Goal: Information Seeking & Learning: Learn about a topic

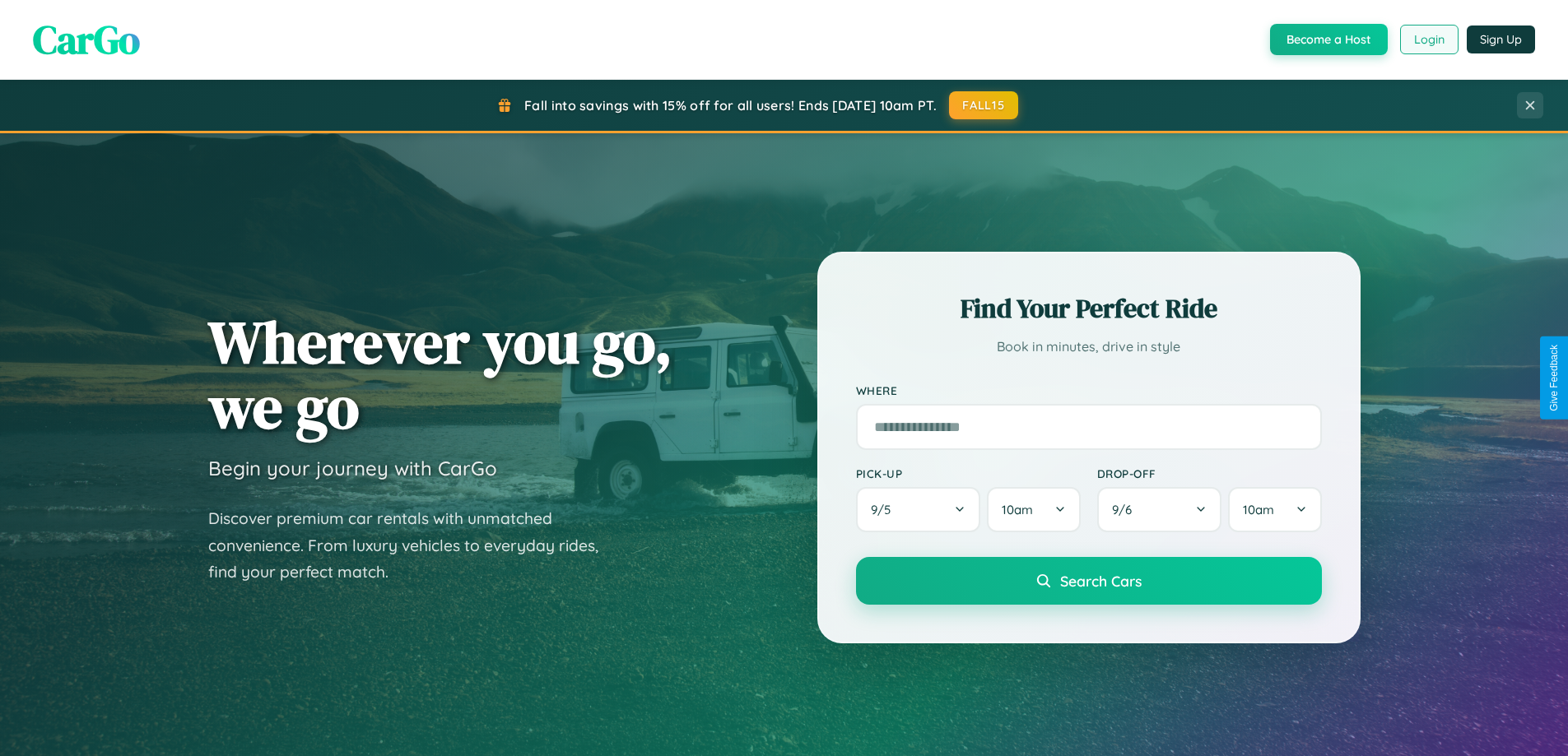
click at [1428, 40] on button "Login" at bounding box center [1429, 39] width 58 height 30
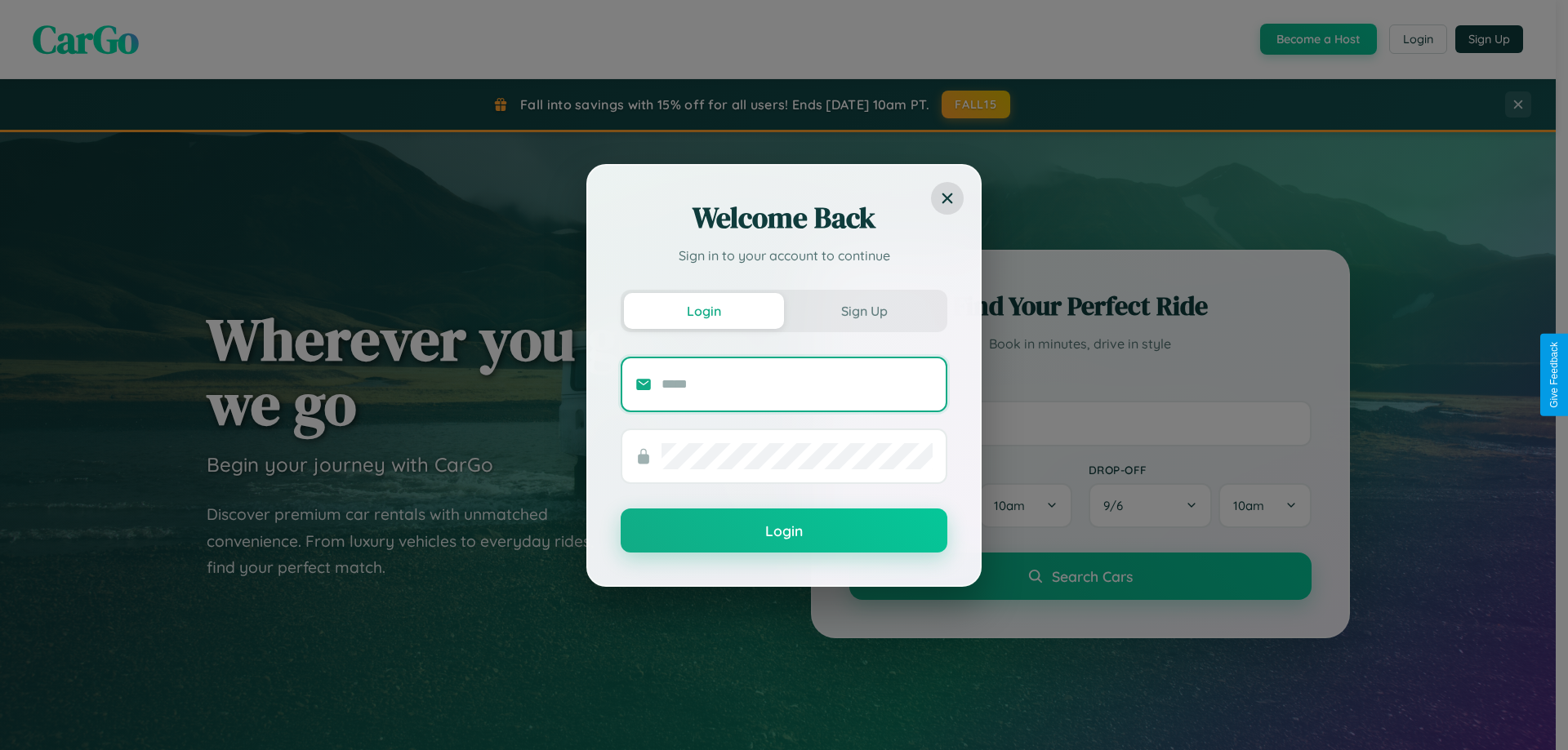
click at [797, 384] on input "text" at bounding box center [797, 384] width 271 height 26
type input "**********"
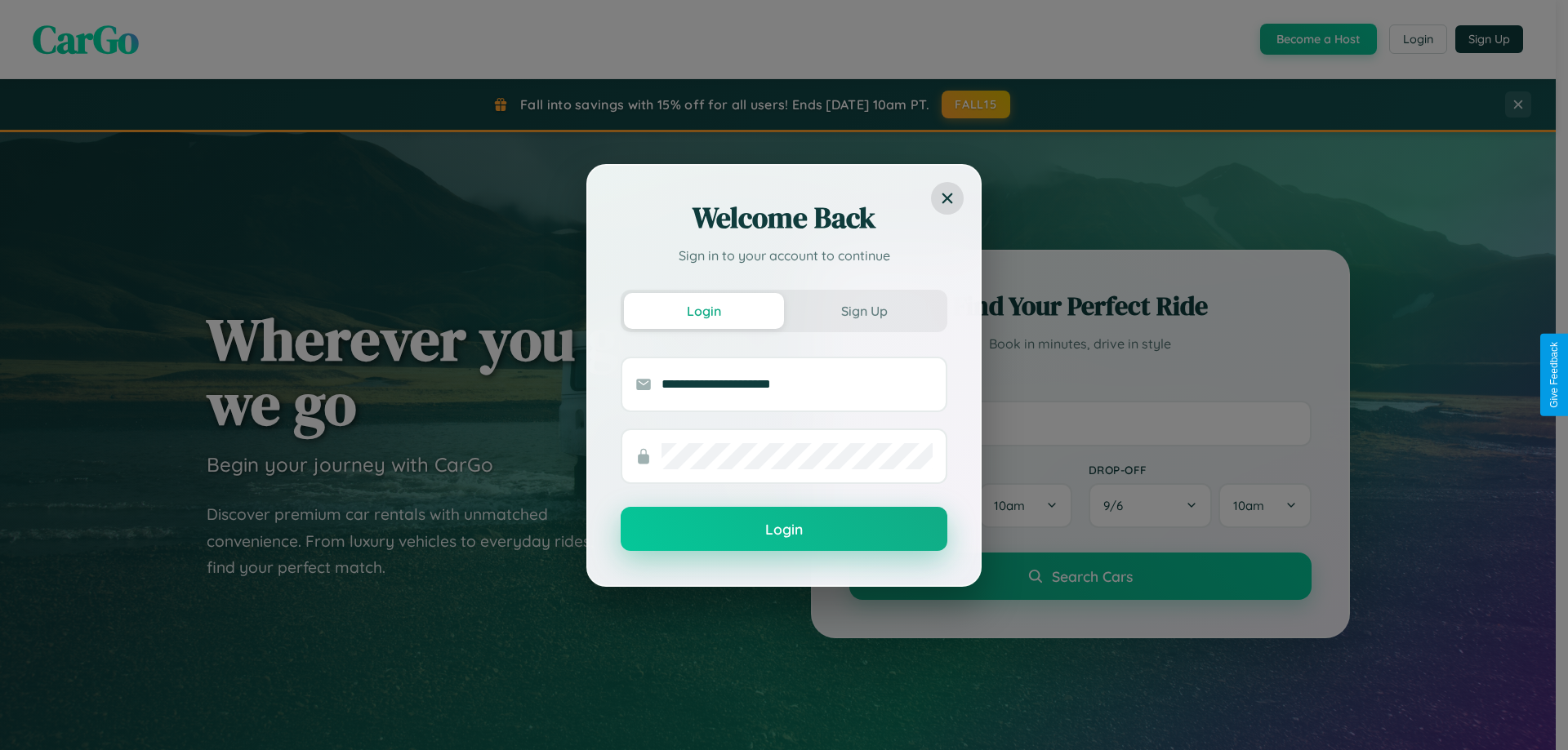
click at [784, 530] on button "Login" at bounding box center [784, 529] width 327 height 44
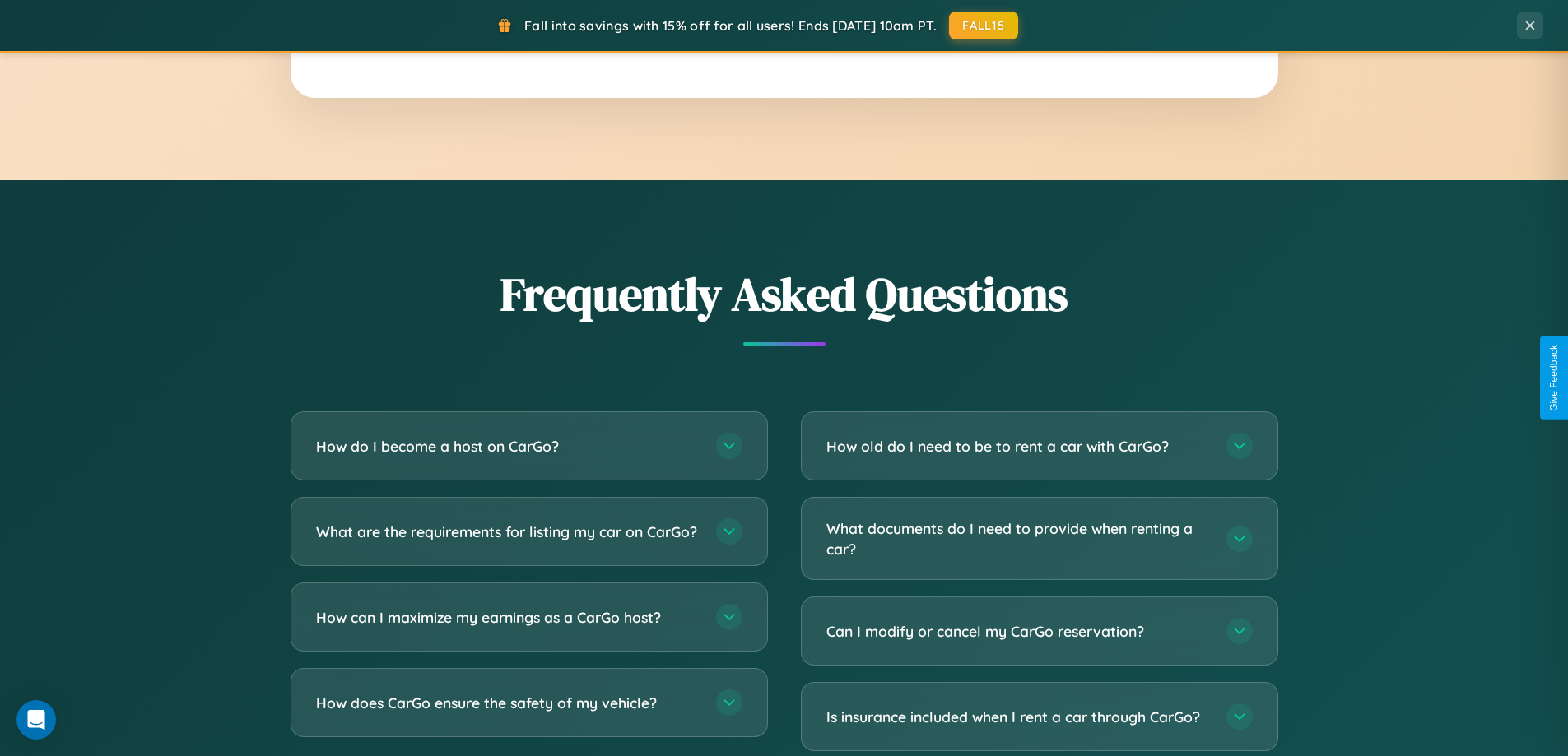
scroll to position [3166, 0]
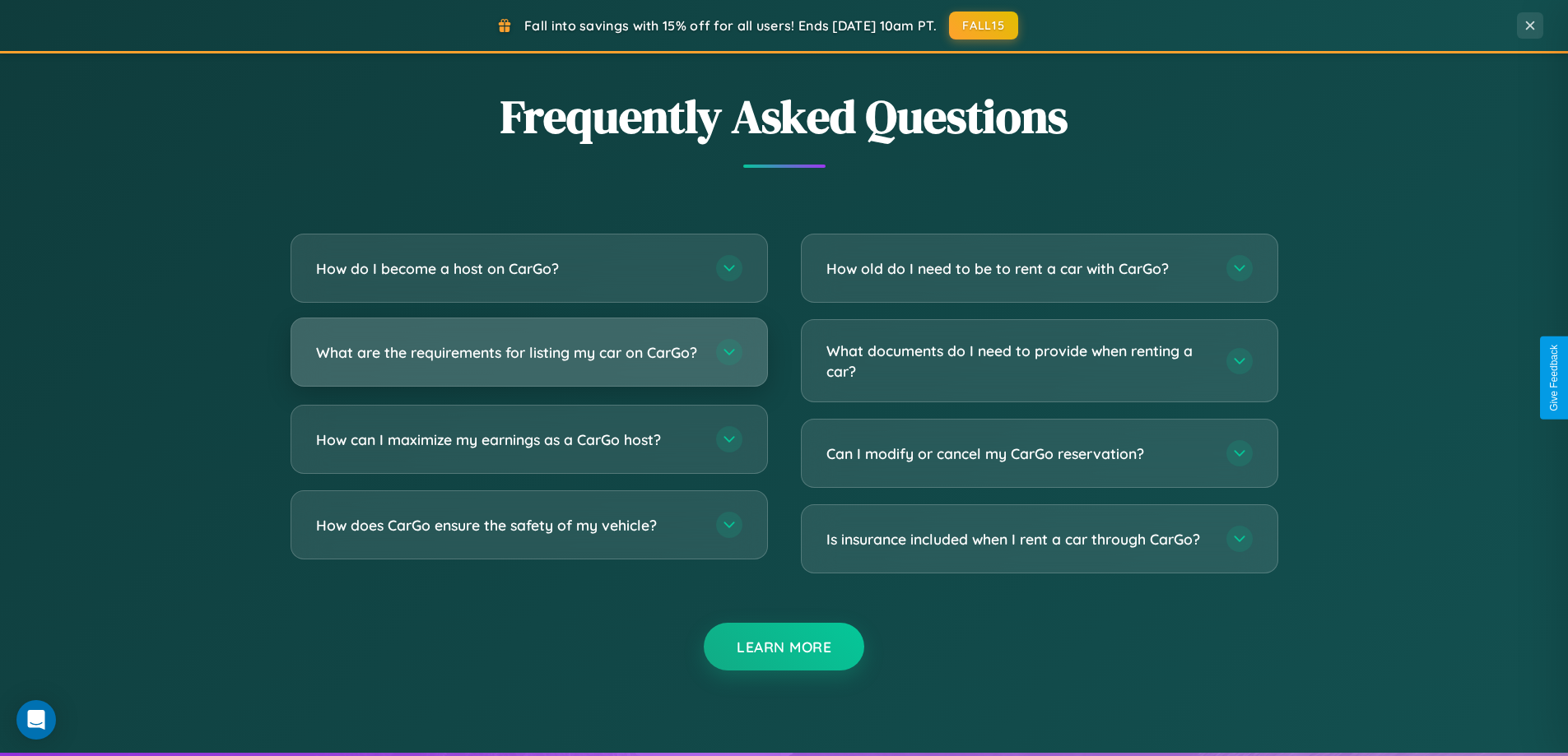
click at [528, 360] on h3 "What are the requirements for listing my car on CarGo?" at bounding box center [508, 352] width 384 height 20
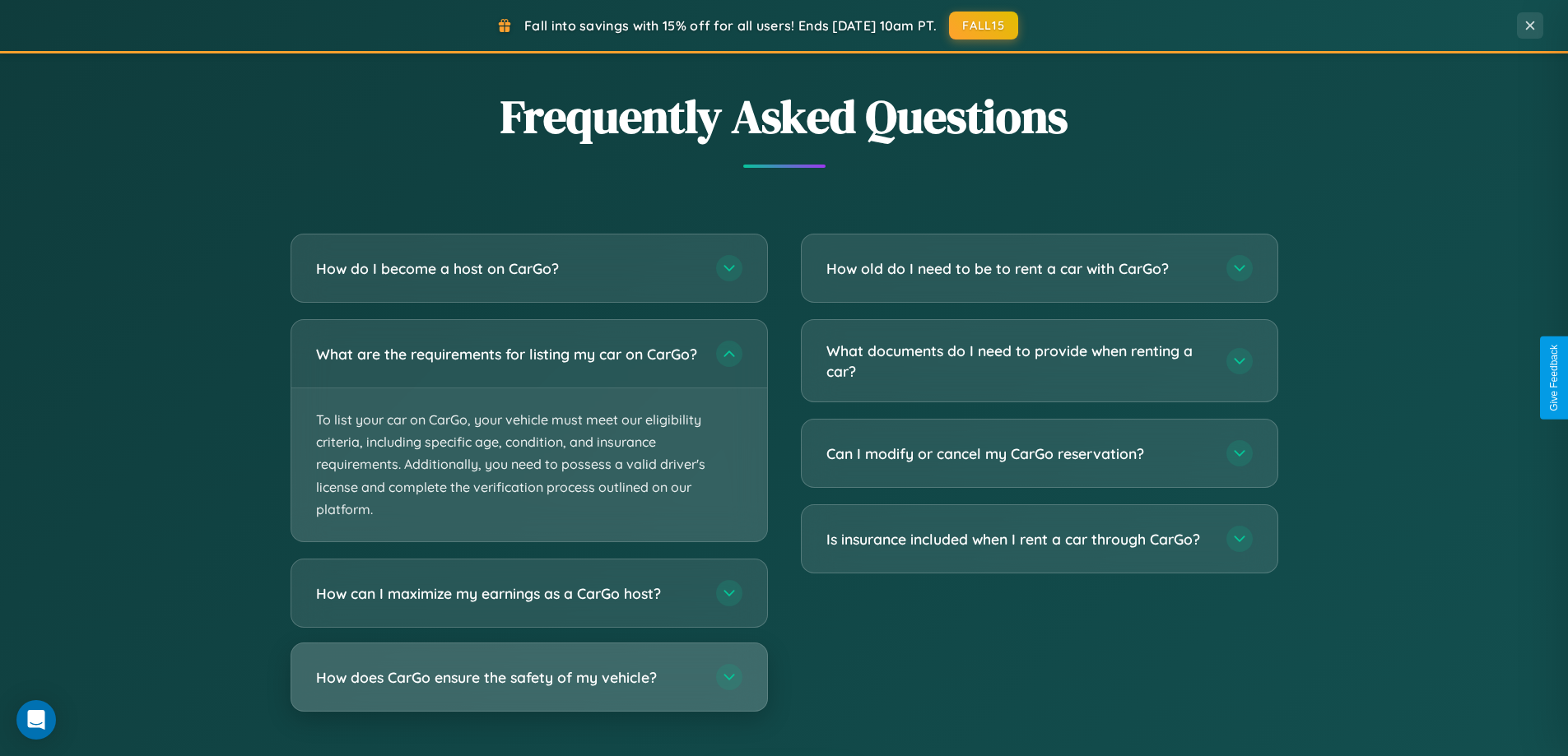
click at [528, 688] on h3 "How does CarGo ensure the safety of my vehicle?" at bounding box center [508, 677] width 384 height 20
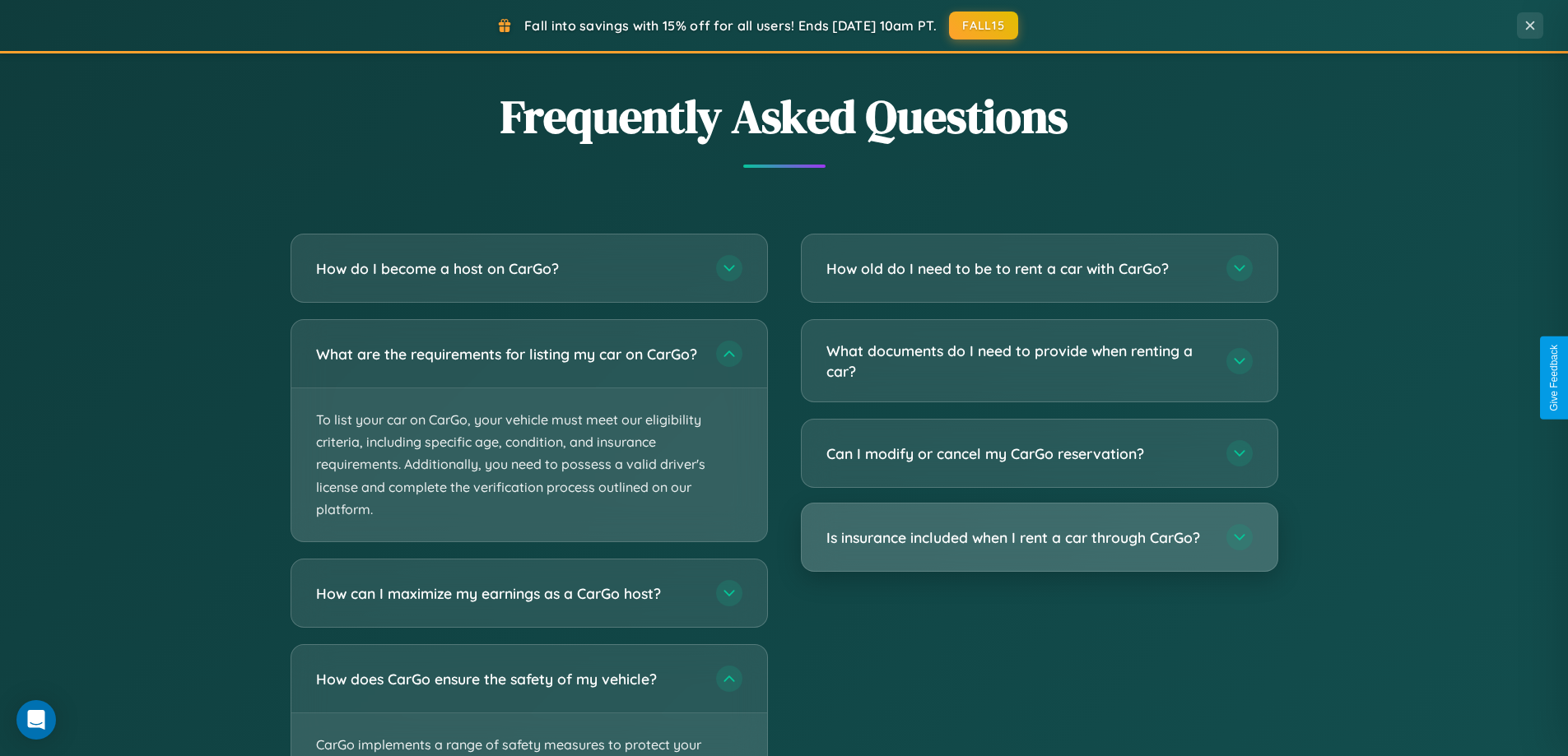
click at [1039, 538] on h3 "Is insurance included when I rent a car through CarGo?" at bounding box center [1018, 537] width 384 height 20
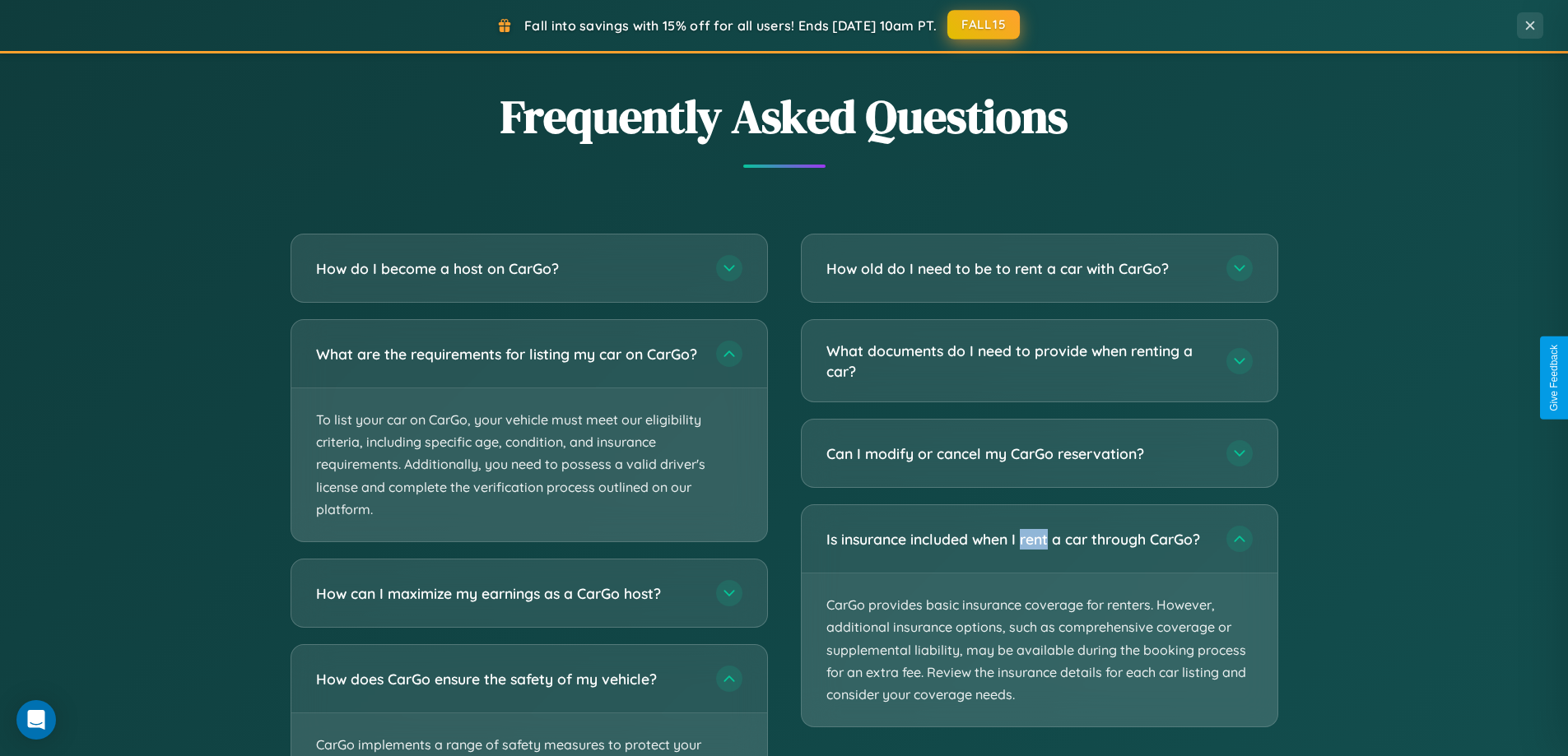
click at [984, 24] on button "FALL15" at bounding box center [983, 24] width 73 height 30
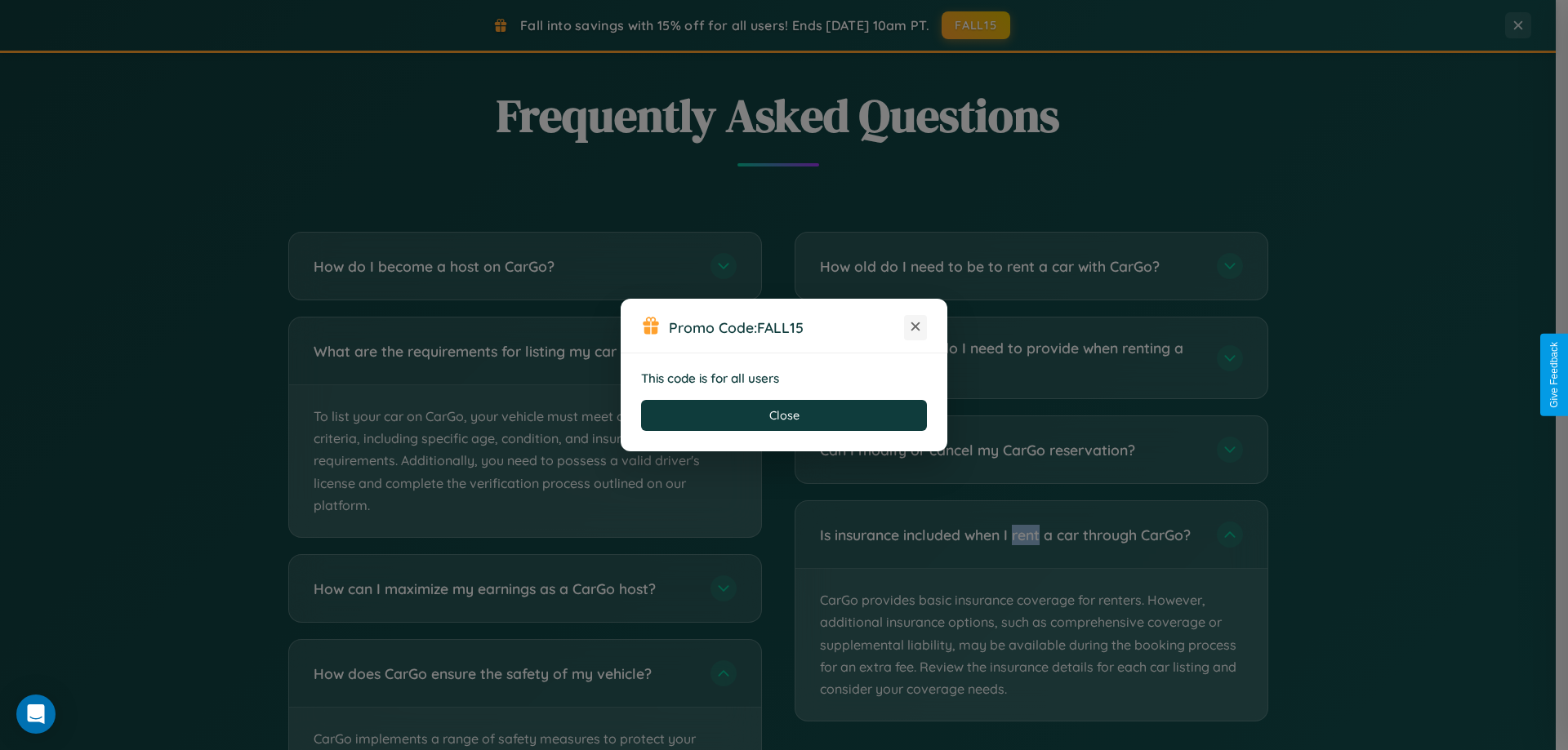
click at [916, 327] on icon at bounding box center [915, 326] width 16 height 16
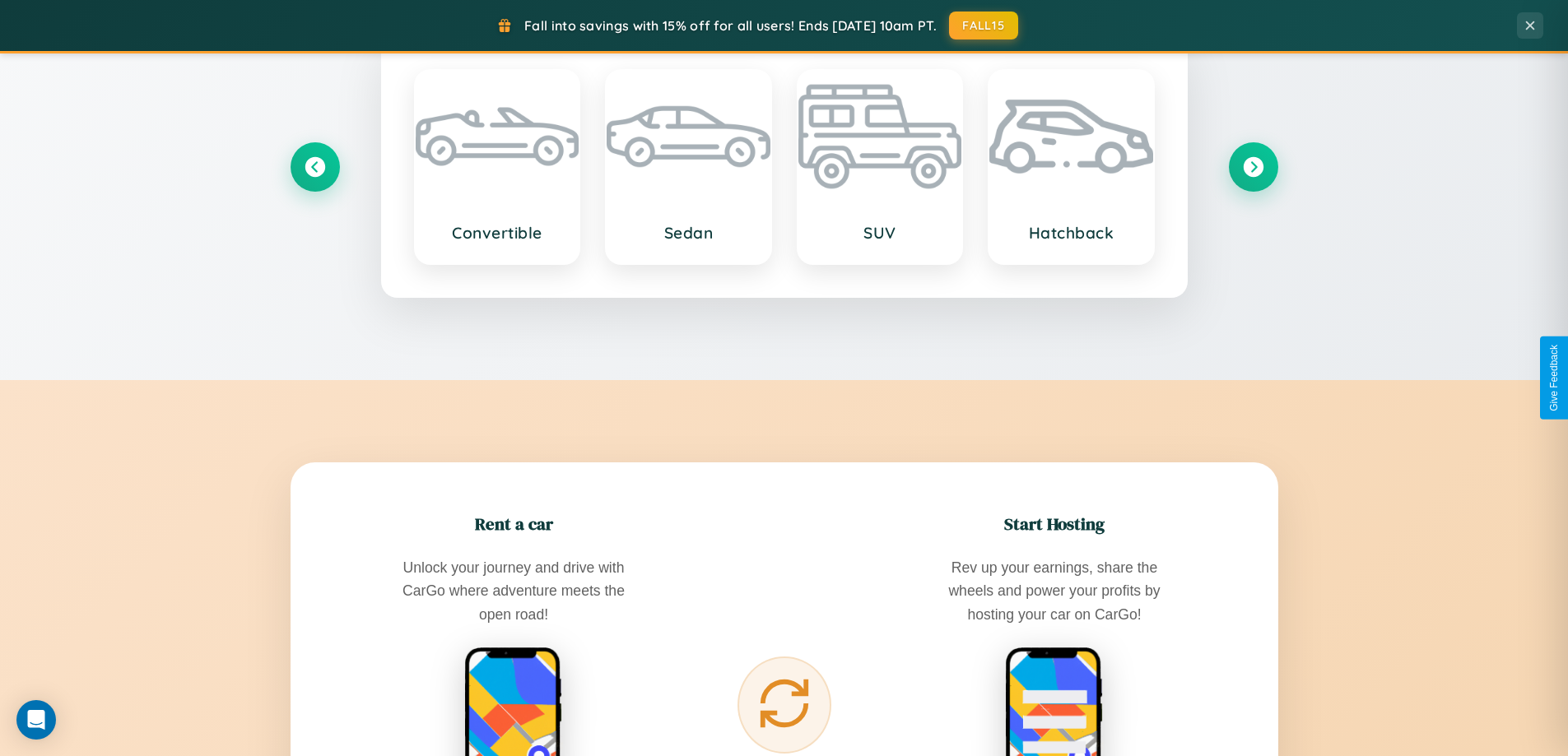
scroll to position [709, 0]
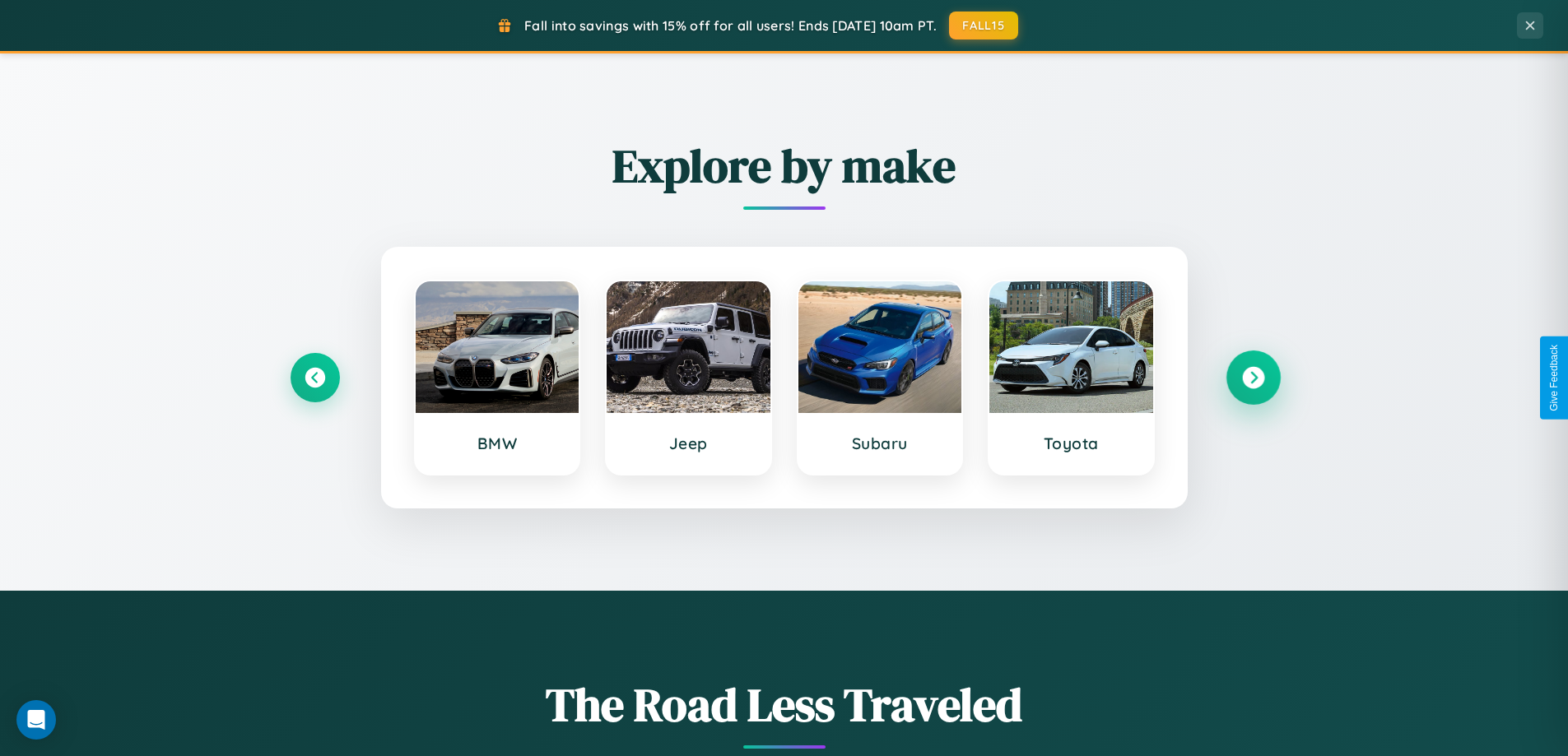
click at [1253, 378] on icon at bounding box center [1253, 378] width 22 height 22
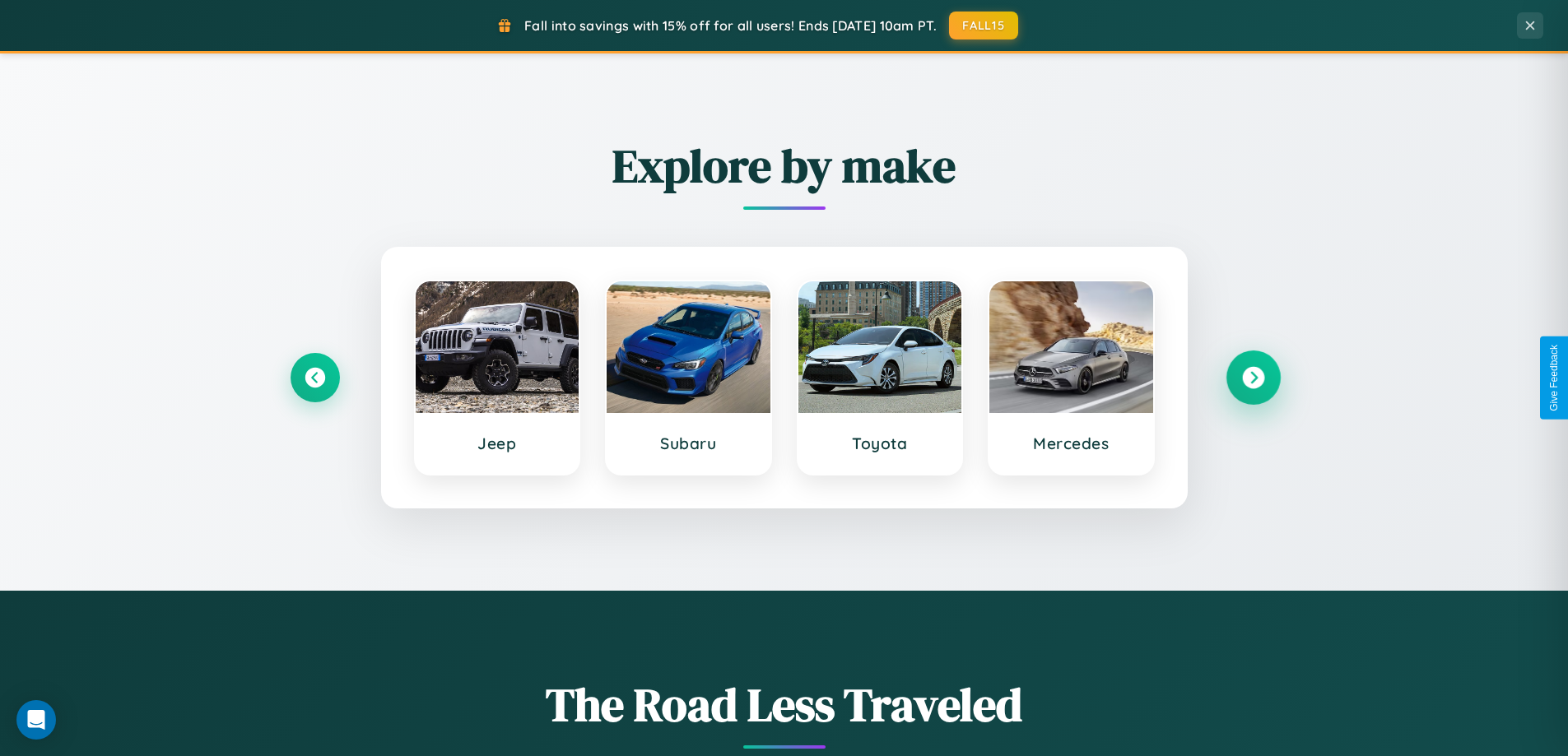
click at [1253, 378] on icon at bounding box center [1253, 378] width 22 height 22
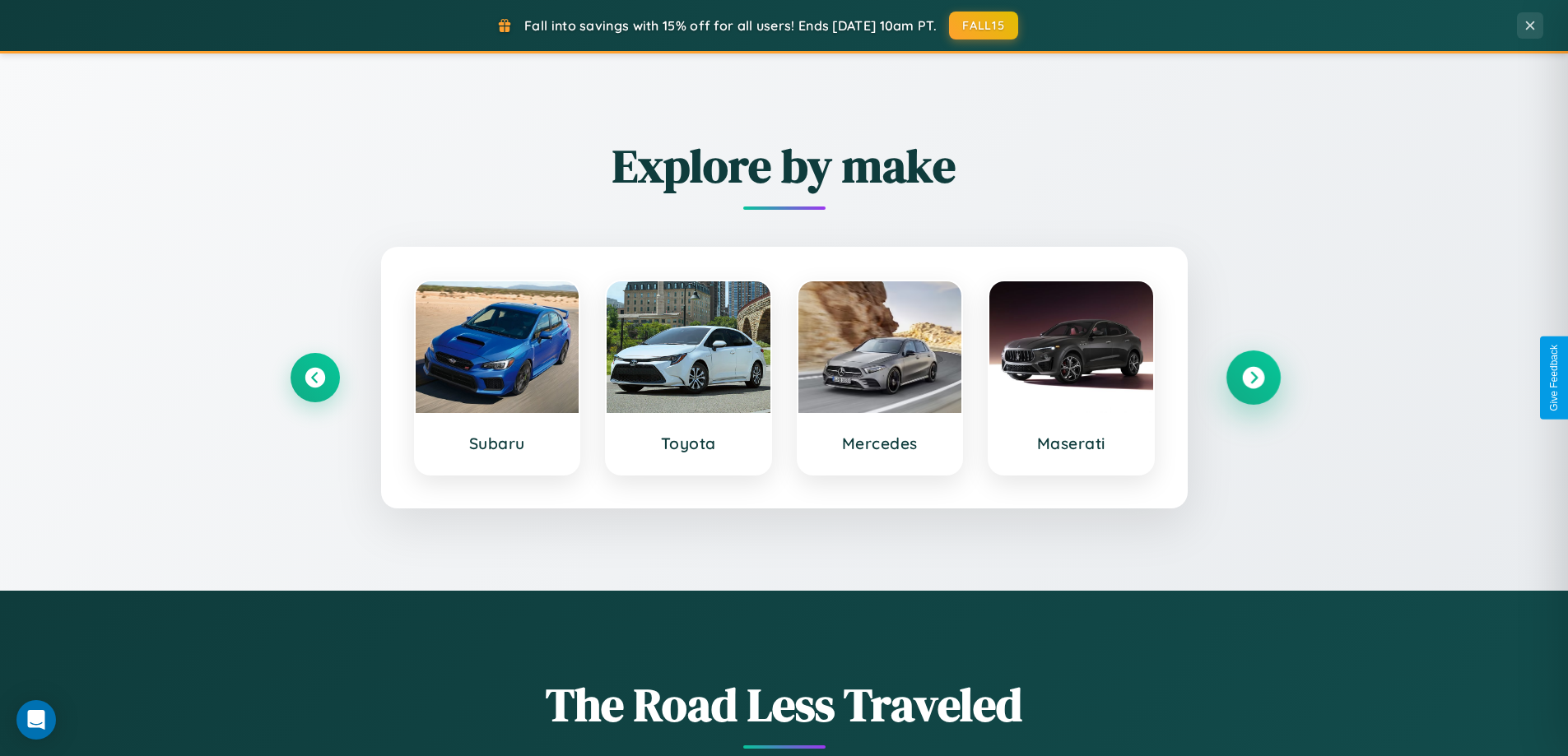
click at [1253, 378] on icon at bounding box center [1253, 378] width 22 height 22
